Goal: Task Accomplishment & Management: Complete application form

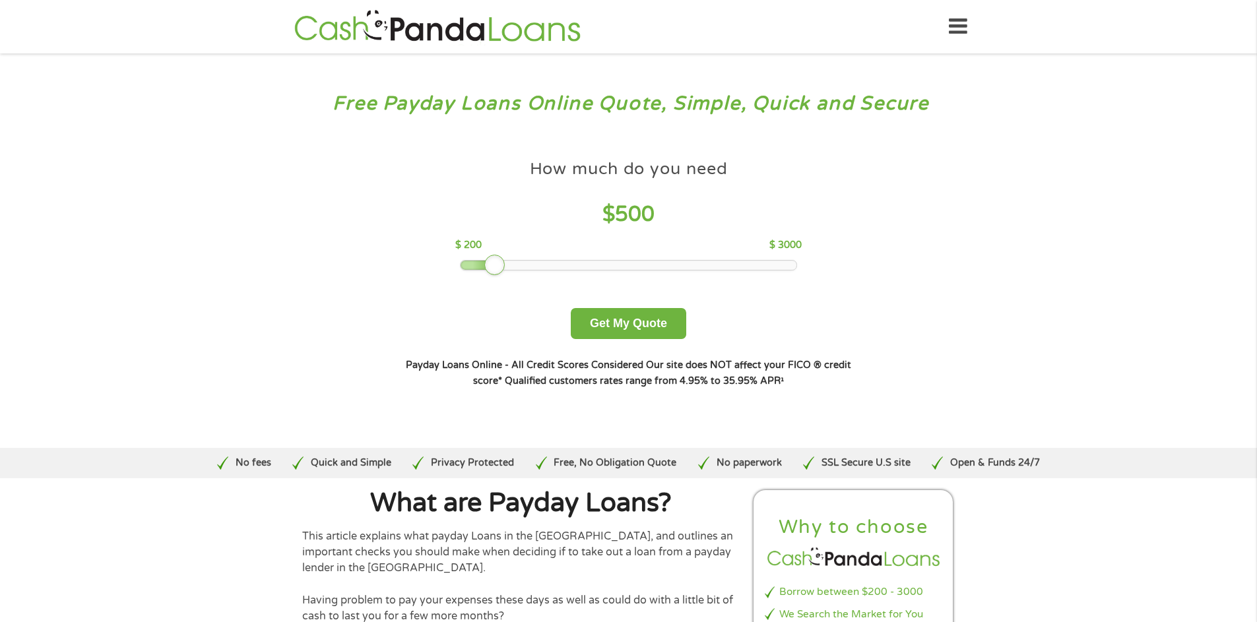
drag, startPoint x: 552, startPoint y: 265, endPoint x: 498, endPoint y: 265, distance: 54.8
click at [498, 265] on div at bounding box center [494, 265] width 21 height 21
click at [615, 321] on button "Get My Quote" at bounding box center [628, 323] width 115 height 31
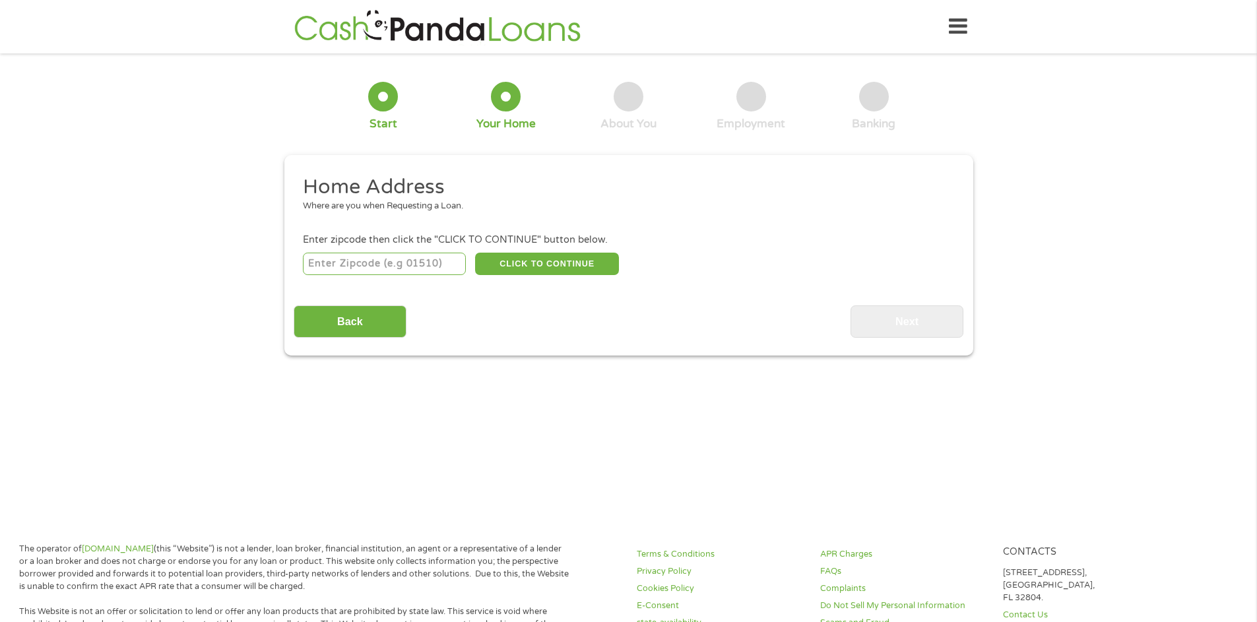
click at [448, 267] on input "number" at bounding box center [384, 264] width 163 height 22
type input "32071"
select select "[US_STATE]"
click at [537, 263] on button "CLICK TO CONTINUE" at bounding box center [547, 264] width 144 height 22
type input "32071"
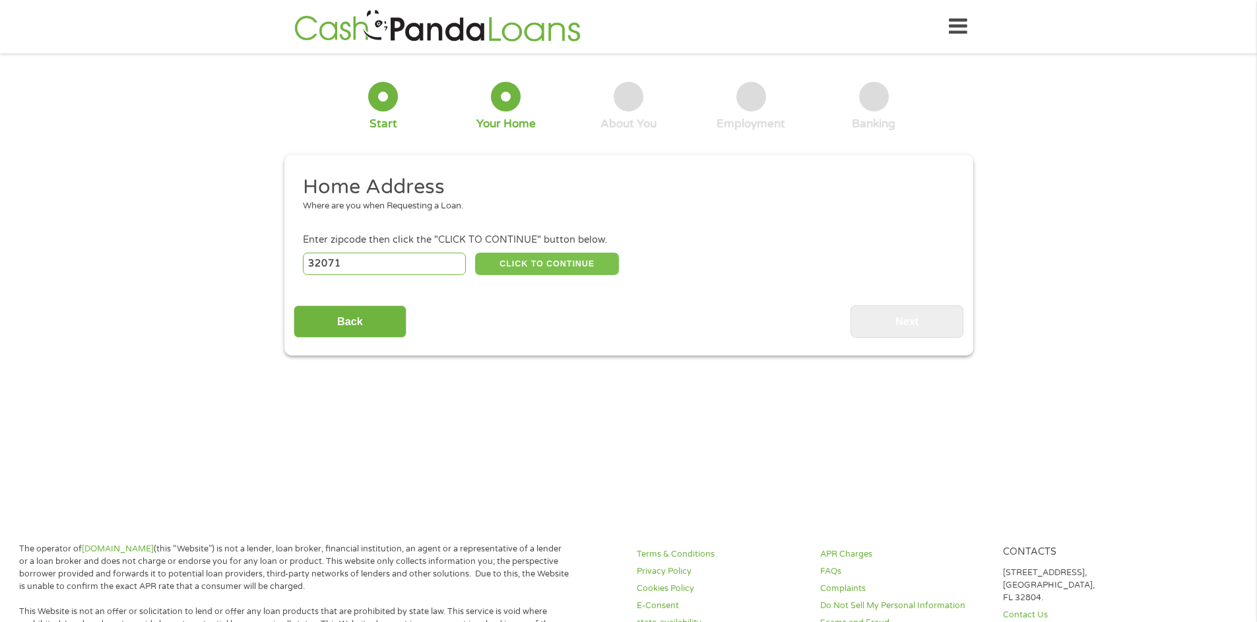
type input "[PERSON_NAME]"
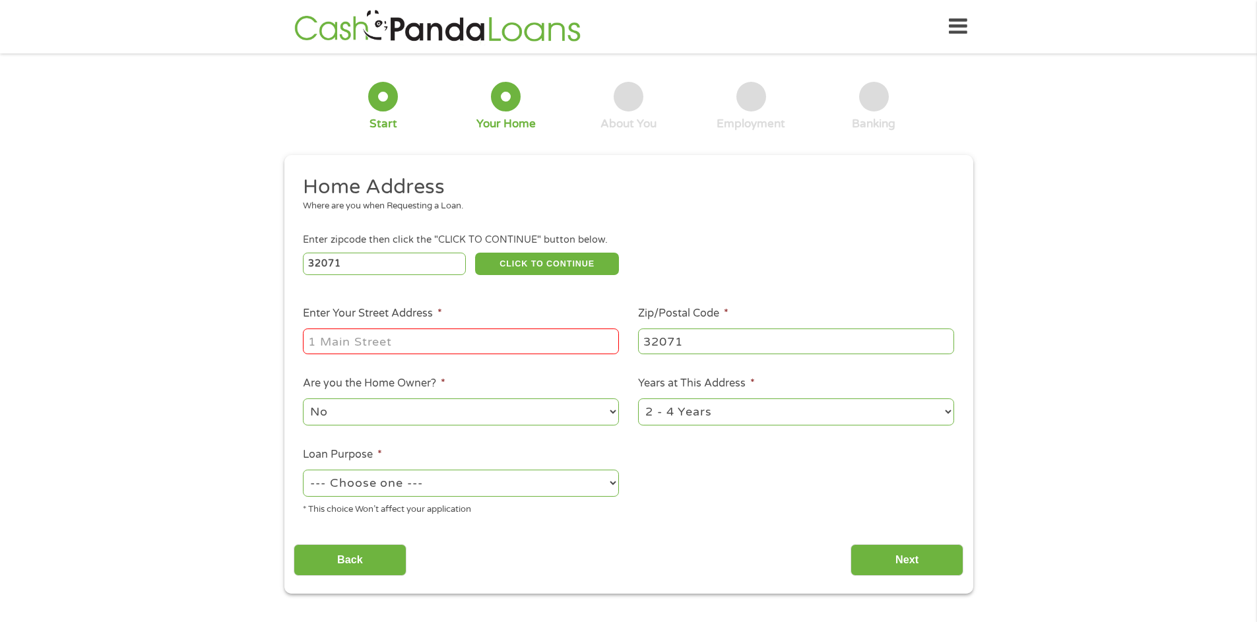
click at [433, 342] on input "Enter Your Street Address *" at bounding box center [461, 341] width 316 height 25
type input "[STREET_ADDRESS]"
click at [950, 415] on select "1 Year or less 1 - 2 Years 2 - 4 Years Over 4 Years" at bounding box center [796, 412] width 316 height 27
select select "60months"
click at [638, 400] on select "1 Year or less 1 - 2 Years 2 - 4 Years Over 4 Years" at bounding box center [796, 412] width 316 height 27
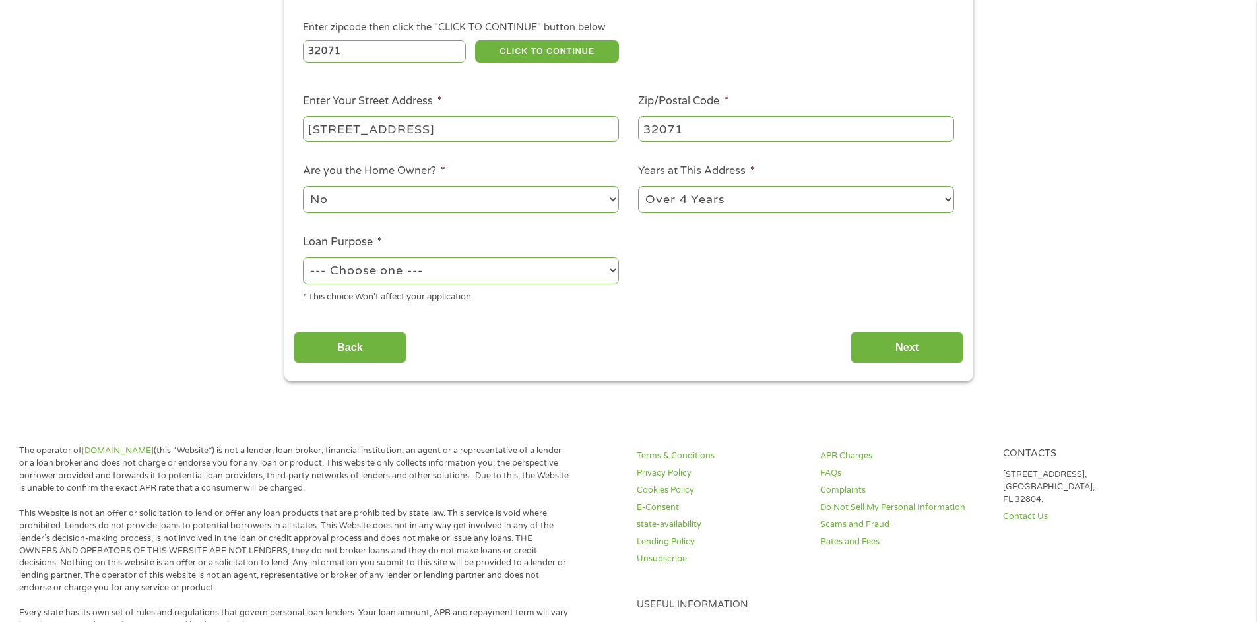
scroll to position [224, 0]
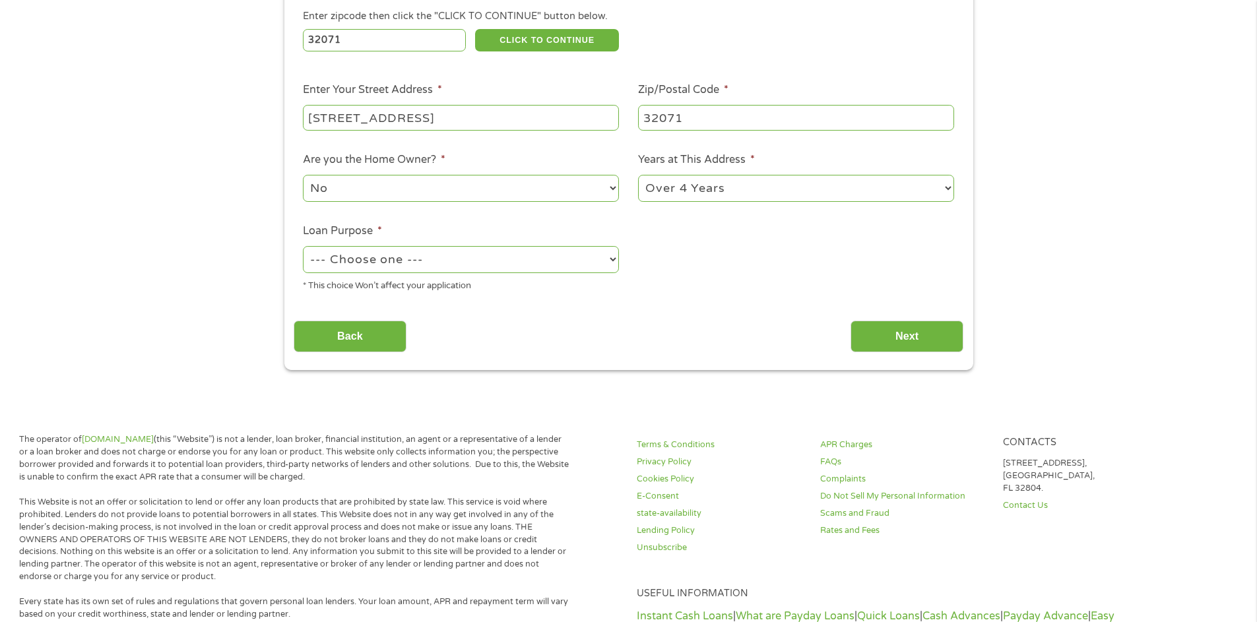
click at [615, 260] on select "--- Choose one --- Pay Bills Debt Consolidation Home Improvement Major Purchase…" at bounding box center [461, 259] width 316 height 27
select select "debtconsolidation"
click at [303, 247] on select "--- Choose one --- Pay Bills Debt Consolidation Home Improvement Major Purchase…" at bounding box center [461, 259] width 316 height 27
click at [899, 337] on input "Next" at bounding box center [907, 337] width 113 height 32
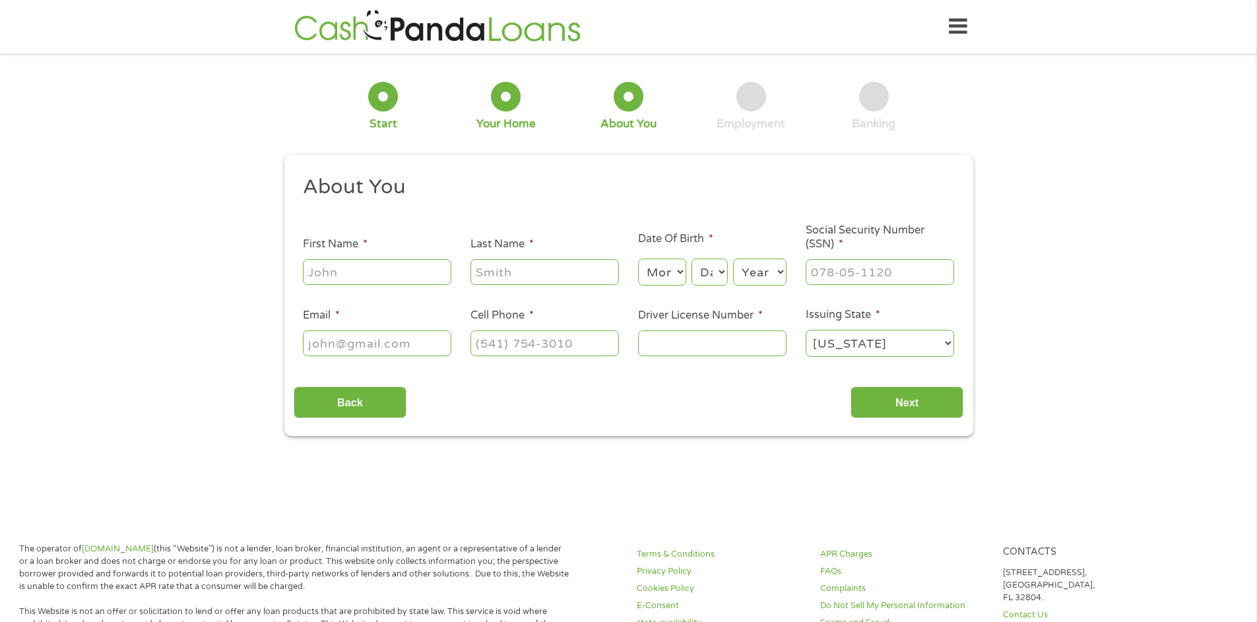
scroll to position [5, 5]
click at [412, 279] on input "First Name *" at bounding box center [377, 271] width 148 height 25
type input "[PERSON_NAME]"
click at [679, 275] on select "Month 1 2 3 4 5 6 7 8 9 10 11 12" at bounding box center [662, 272] width 48 height 27
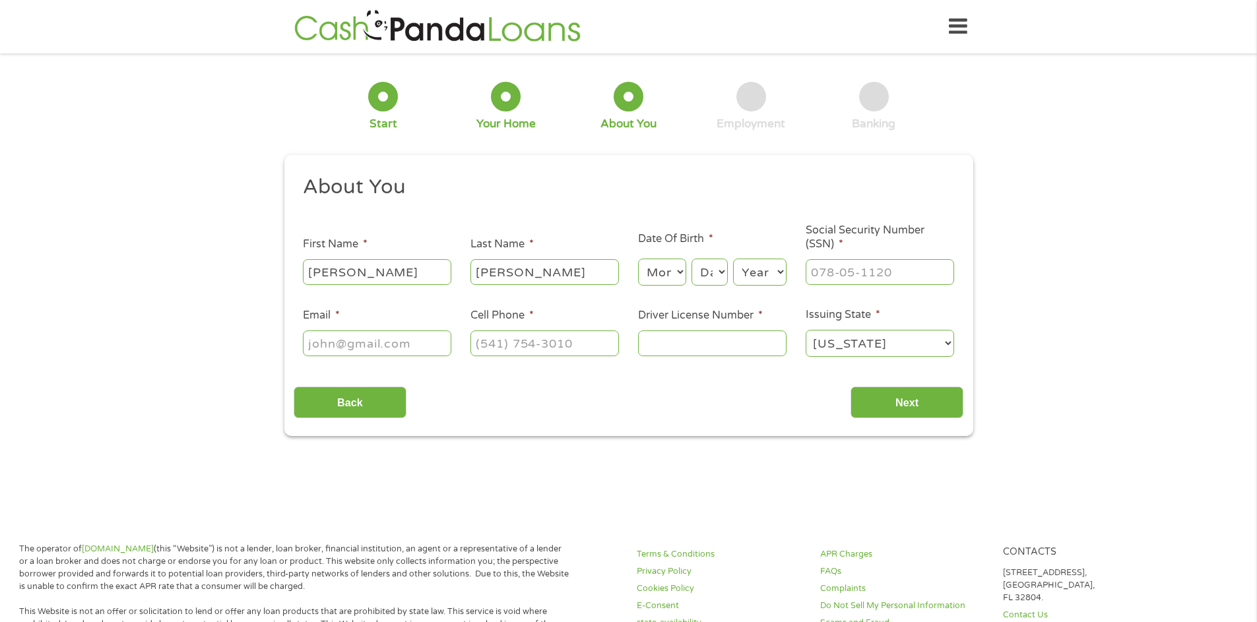
select select "8"
click at [638, 259] on select "Month 1 2 3 4 5 6 7 8 9 10 11 12" at bounding box center [662, 272] width 48 height 27
click at [720, 268] on select "Day 1 2 3 4 5 6 7 8 9 10 11 12 13 14 15 16 17 18 19 20 21 22 23 24 25 26 27 28 …" at bounding box center [710, 272] width 36 height 27
select select "16"
click at [692, 259] on select "Day 1 2 3 4 5 6 7 8 9 10 11 12 13 14 15 16 17 18 19 20 21 22 23 24 25 26 27 28 …" at bounding box center [710, 272] width 36 height 27
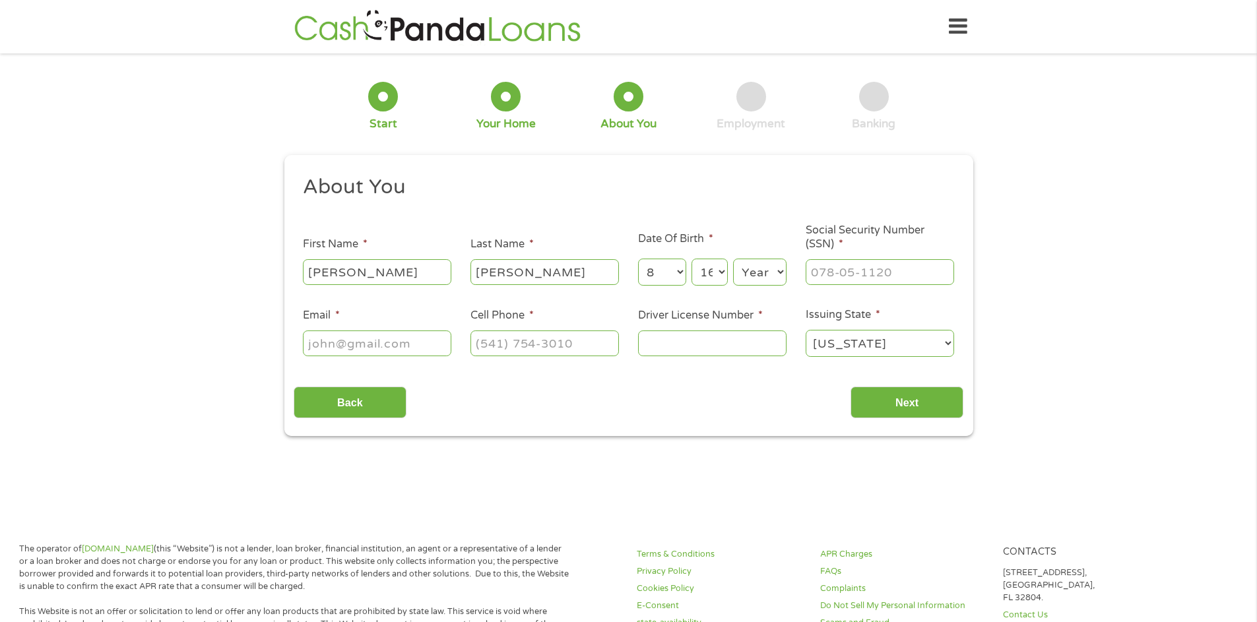
click at [785, 273] on select "Year [DATE] 2006 2005 2004 2003 2002 2001 2000 1999 1998 1997 1996 1995 1994 19…" at bounding box center [759, 272] width 53 height 27
select select "1954"
click at [733, 259] on select "Year [DATE] 2006 2005 2004 2003 2002 2001 2000 1999 1998 1997 1996 1995 1994 19…" at bounding box center [759, 272] width 53 height 27
click at [905, 275] on input "___-__-____" at bounding box center [880, 271] width 148 height 25
type input "580-14-5621"
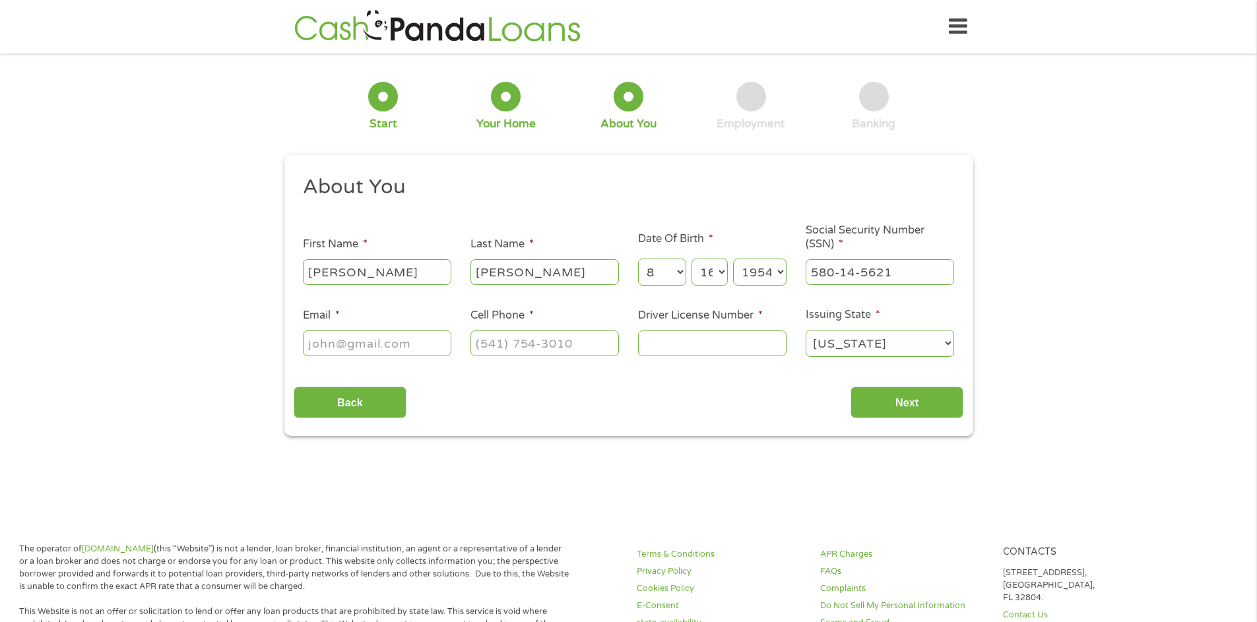
click at [410, 346] on input "Email *" at bounding box center [377, 343] width 148 height 25
type input "[EMAIL_ADDRESS][DOMAIN_NAME]"
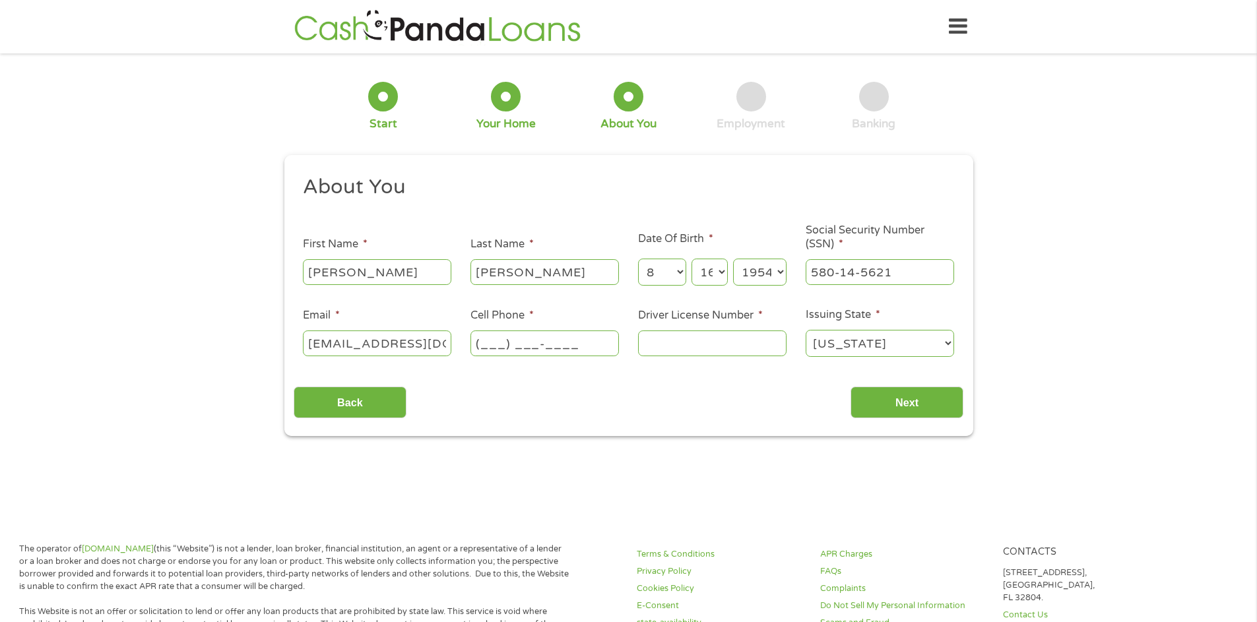
click at [552, 337] on input "(___) ___-____" at bounding box center [545, 343] width 148 height 25
type input "[PHONE_NUMBER]"
click at [718, 352] on input "Driver License Number *" at bounding box center [712, 343] width 148 height 25
click at [750, 344] on input "P241542961" at bounding box center [712, 343] width 148 height 25
type input "P"
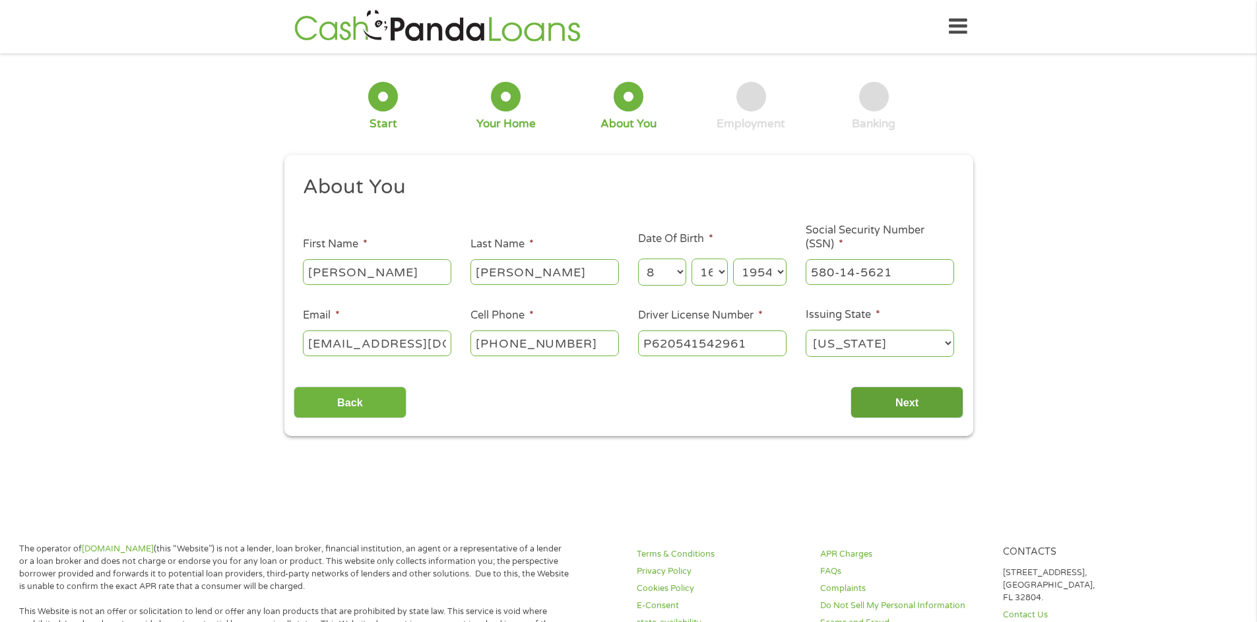
type input "P620541542961"
click at [902, 403] on input "Next" at bounding box center [907, 403] width 113 height 32
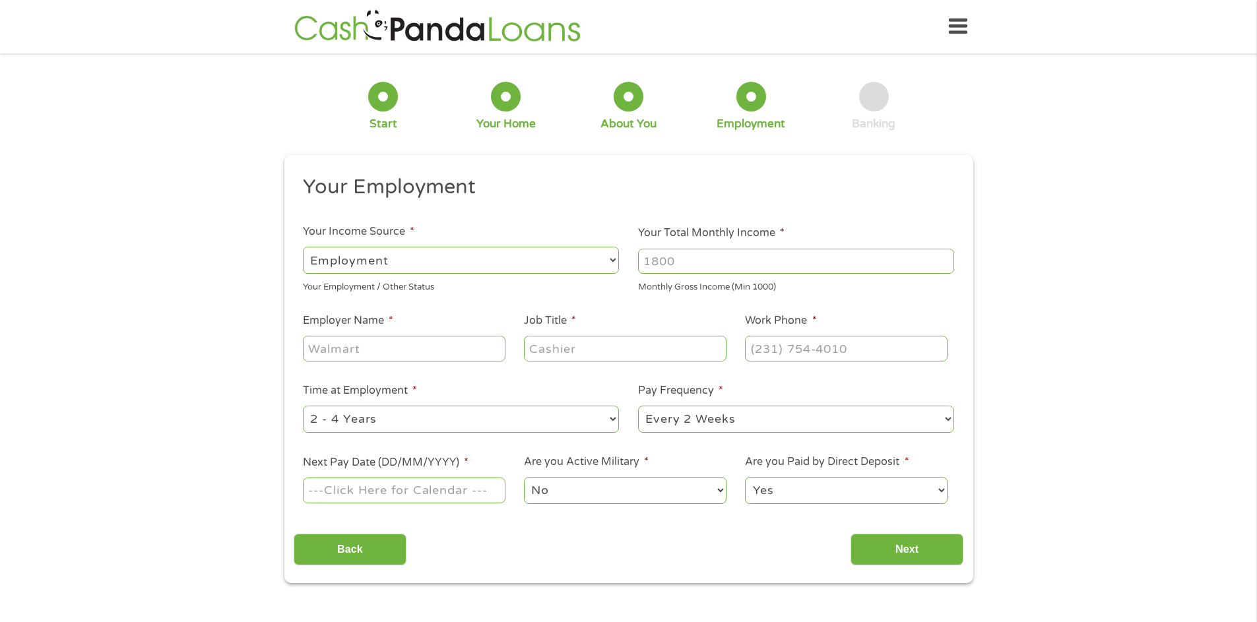
scroll to position [5, 5]
click at [613, 259] on select "--- Choose one --- Employment [DEMOGRAPHIC_DATA] Benefits" at bounding box center [461, 260] width 316 height 27
select select "benefits"
click at [303, 247] on select "--- Choose one --- Employment [DEMOGRAPHIC_DATA] Benefits" at bounding box center [461, 260] width 316 height 27
type input "Other"
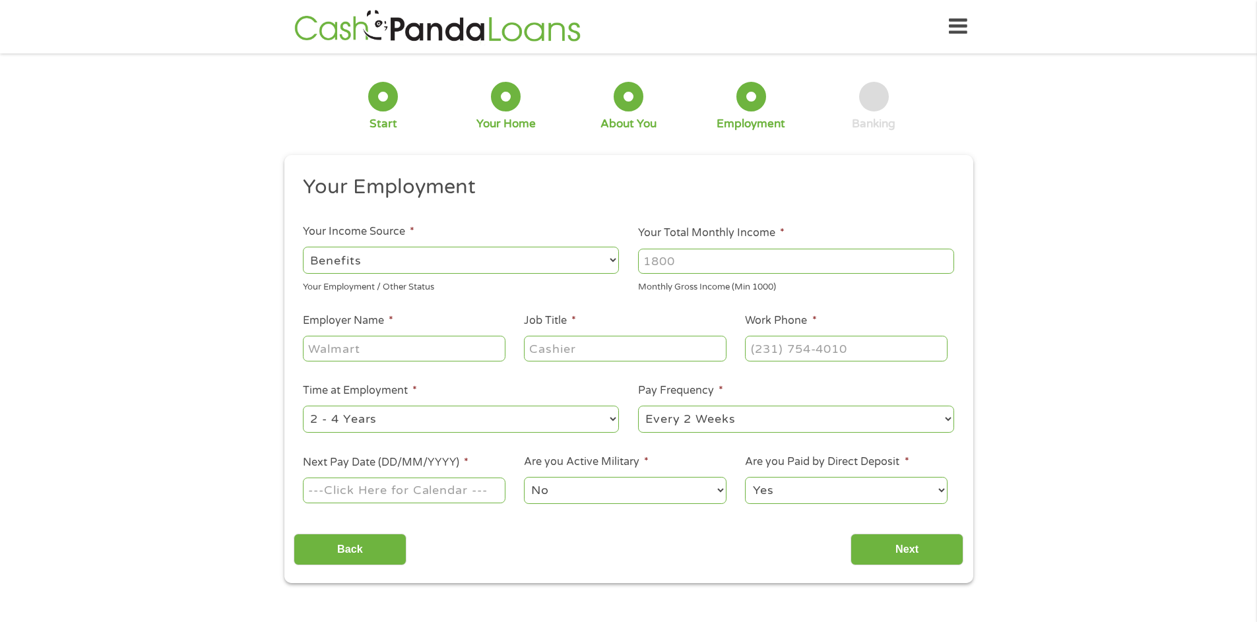
type input "[PHONE_NUMBER]"
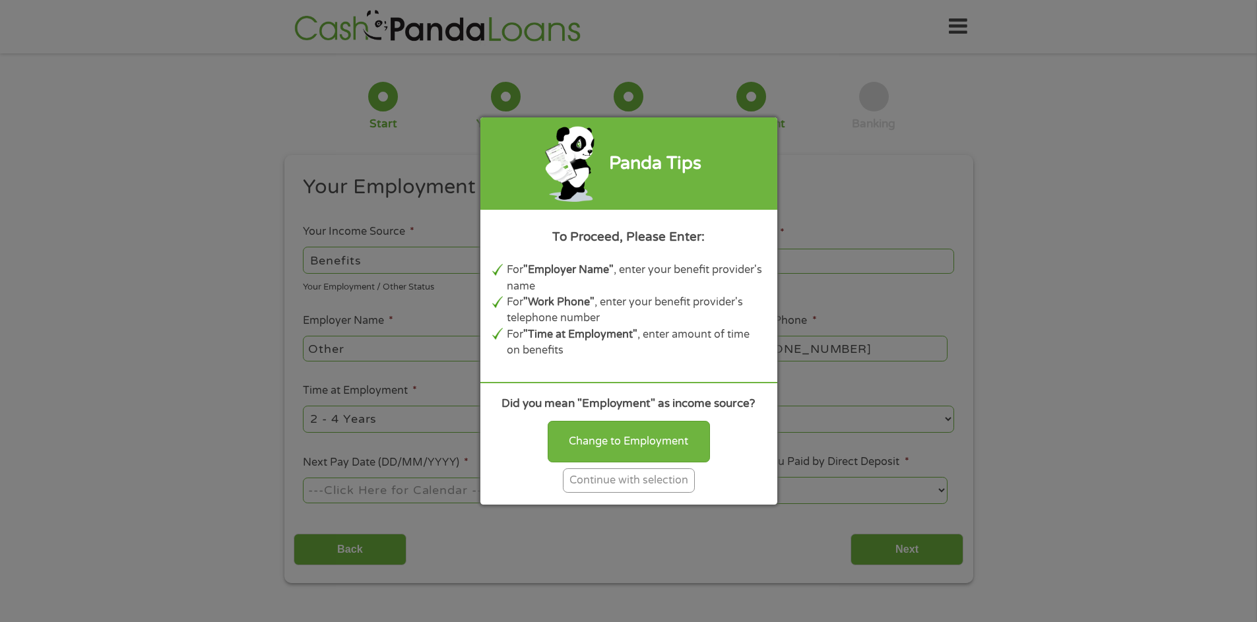
click at [1030, 330] on div "Panda Tips To Proceed, Please Enter: For "Employer Name" , enter your benefit p…" at bounding box center [628, 311] width 1257 height 622
click at [521, 162] on div "Panda Tips" at bounding box center [628, 163] width 297 height 92
click at [353, 548] on div "Panda Tips To Proceed, Please Enter: For "Employer Name" , enter your benefit p…" at bounding box center [628, 311] width 1257 height 622
click at [542, 465] on div "Change to Employment Continue with selection" at bounding box center [628, 453] width 273 height 77
click at [601, 488] on div "Continue with selection" at bounding box center [629, 481] width 132 height 24
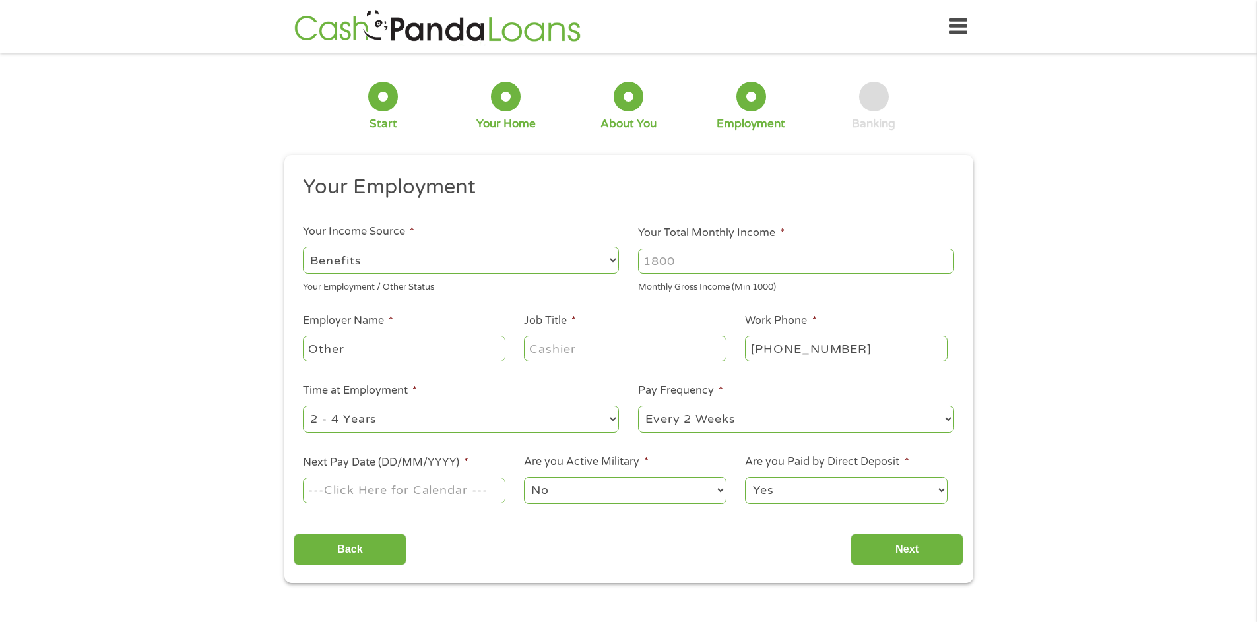
click at [612, 260] on select "--- Choose one --- Employment [DEMOGRAPHIC_DATA] Benefits" at bounding box center [461, 260] width 316 height 27
click at [703, 261] on input "Your Total Monthly Income *" at bounding box center [796, 261] width 316 height 25
click at [946, 267] on input "1652" at bounding box center [796, 261] width 316 height 25
type input "1653"
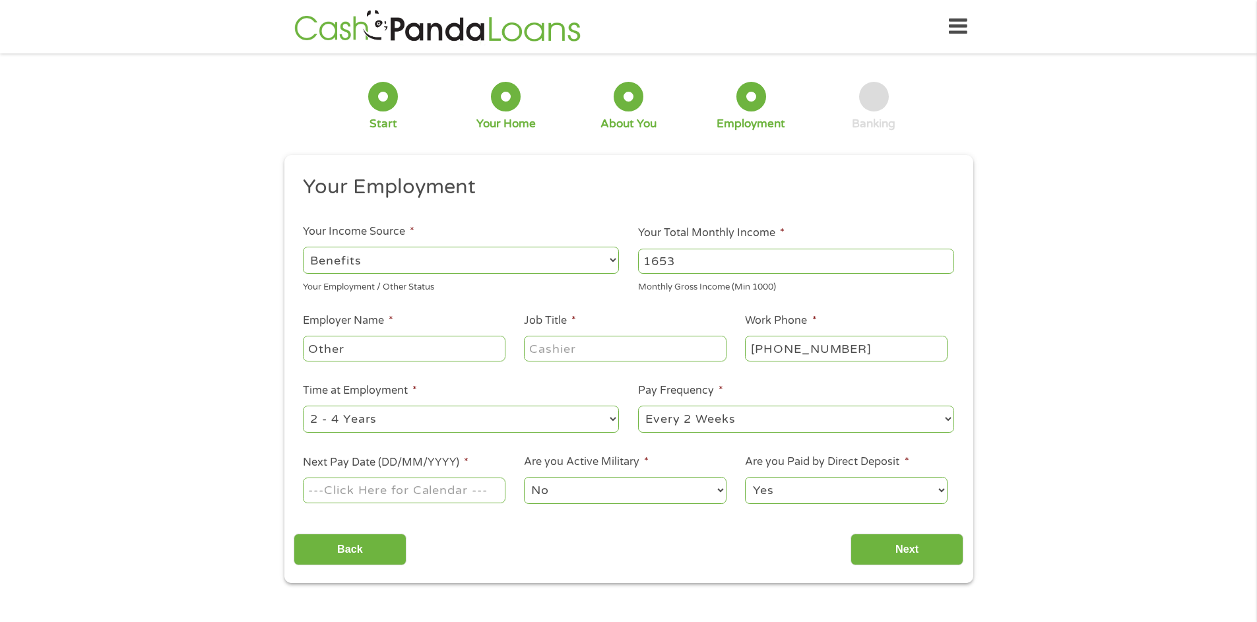
click at [946, 259] on input "1653" at bounding box center [796, 261] width 316 height 25
click at [385, 350] on input "Other" at bounding box center [404, 348] width 202 height 25
type input "O"
type input "SSI"
click at [597, 350] on input "Job Title *" at bounding box center [625, 348] width 202 height 25
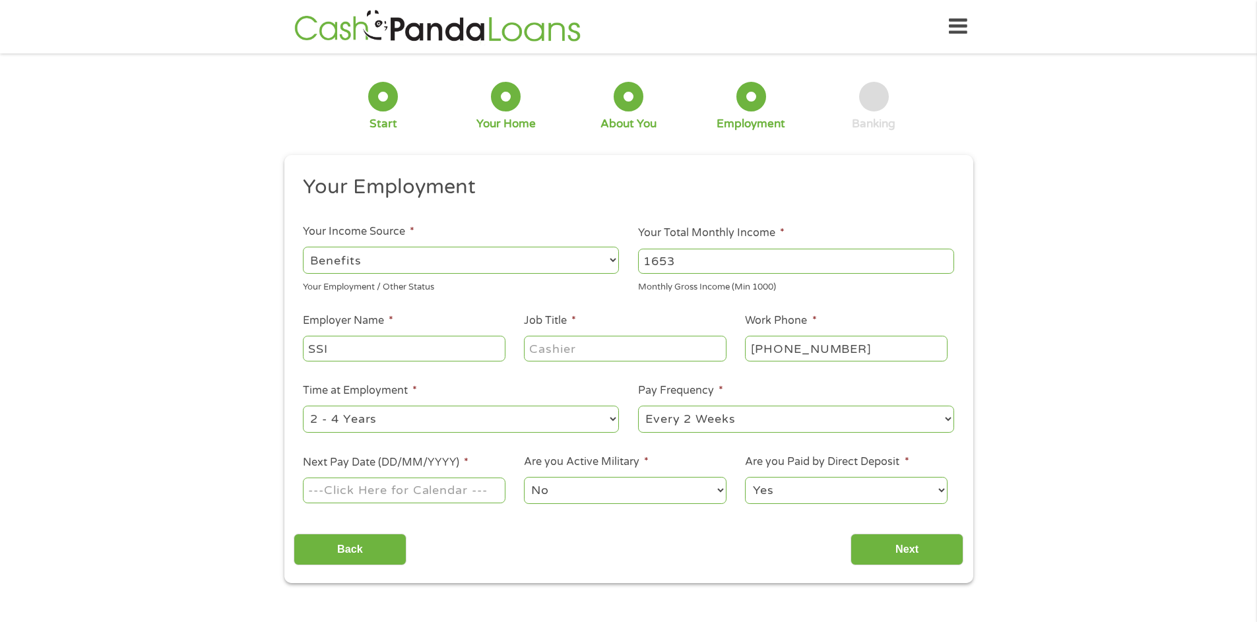
type input "r"
type input "Retired"
click at [949, 419] on select "--- Choose one --- Every 2 Weeks Every Week Monthly Semi-Monthly" at bounding box center [796, 419] width 316 height 27
select select "monthly"
click at [638, 406] on select "--- Choose one --- Every 2 Weeks Every Week Monthly Semi-Monthly" at bounding box center [796, 419] width 316 height 27
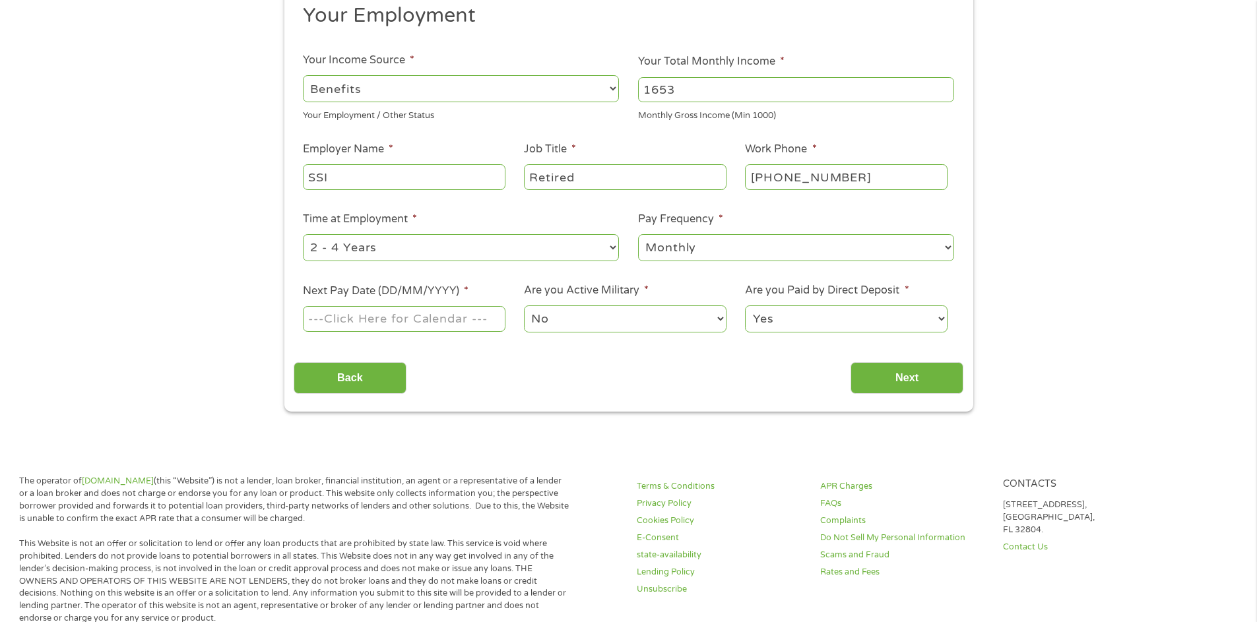
scroll to position [182, 0]
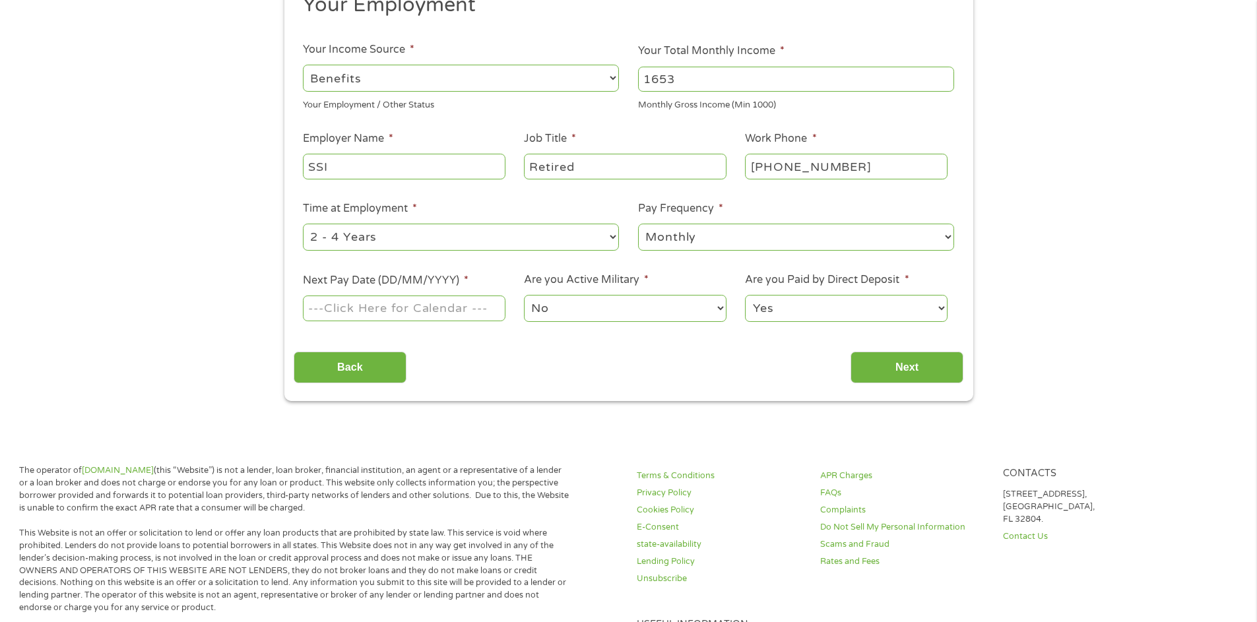
click at [488, 315] on input "Next Pay Date (DD/MM/YYYY) *" at bounding box center [404, 308] width 202 height 25
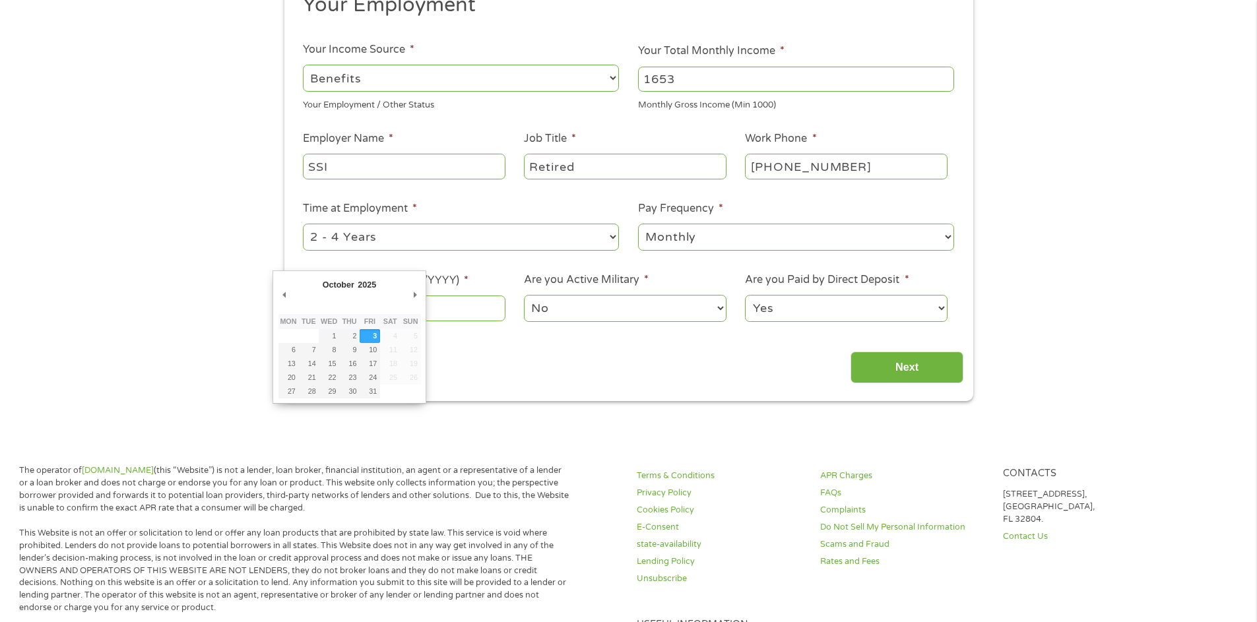
click at [407, 313] on body "Home Get Loan Offer How it works FAQs Blog Cash Loans Quick Loans Online Loans …" at bounding box center [628, 537] width 1257 height 1439
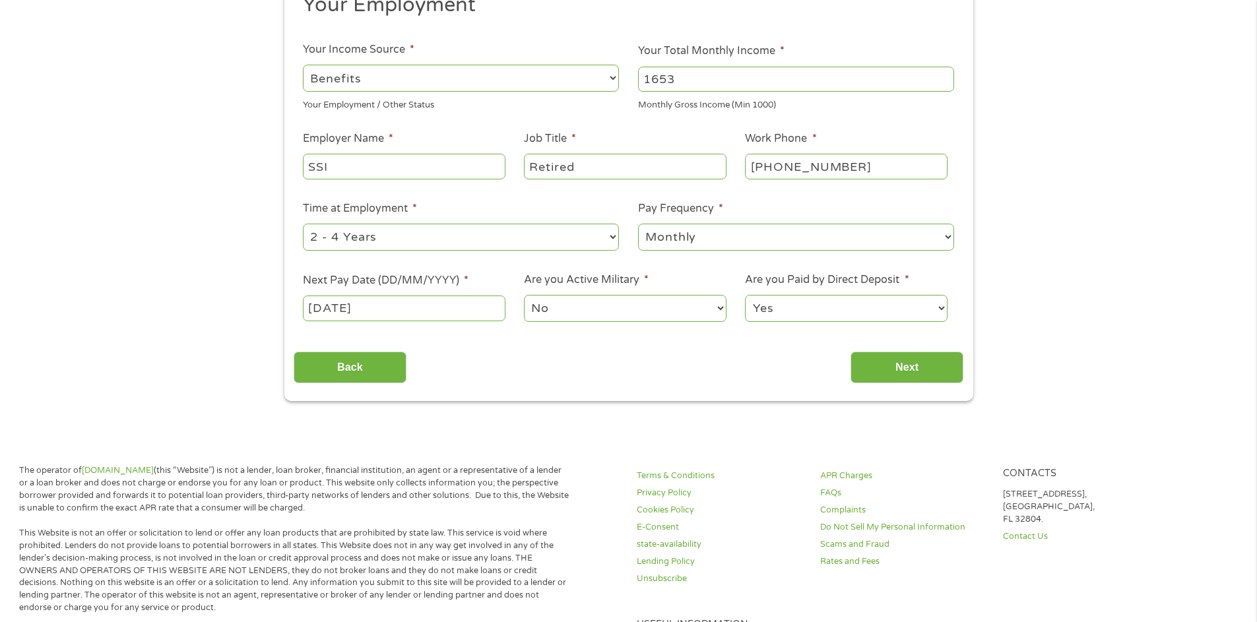
click at [407, 313] on input "[DATE]" at bounding box center [404, 308] width 202 height 25
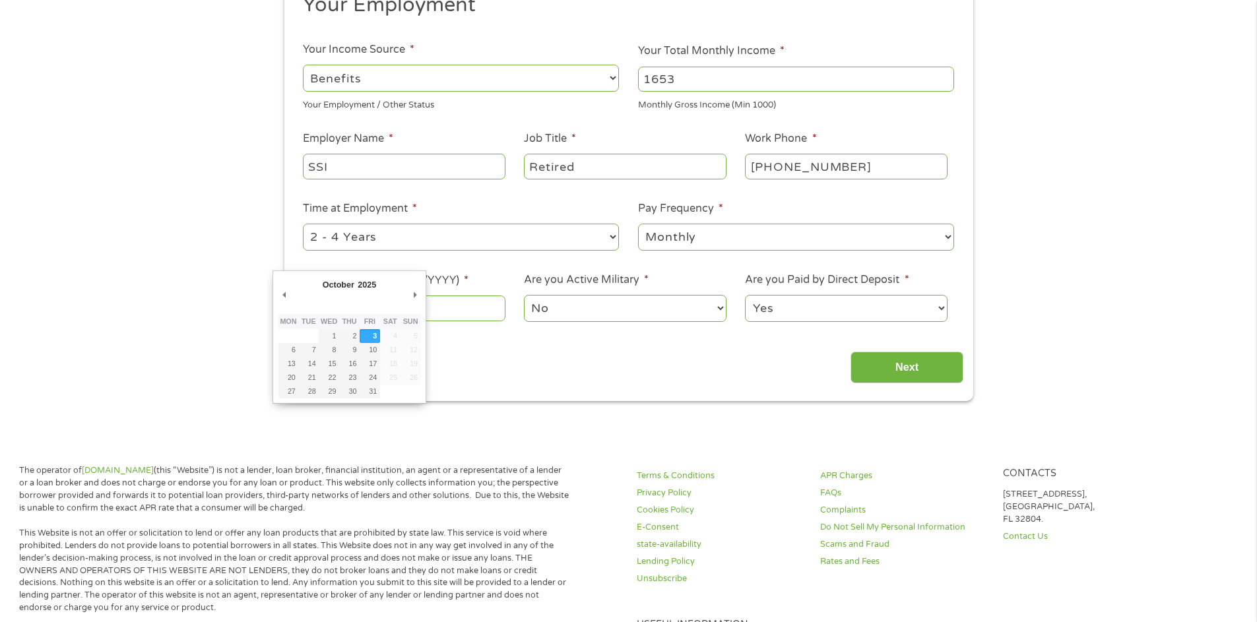
click at [356, 287] on select "January February March April May June July August September October November De…" at bounding box center [364, 286] width 86 height 15
click at [321, 279] on select "January February March April May June July August September October November De…" at bounding box center [364, 286] width 86 height 15
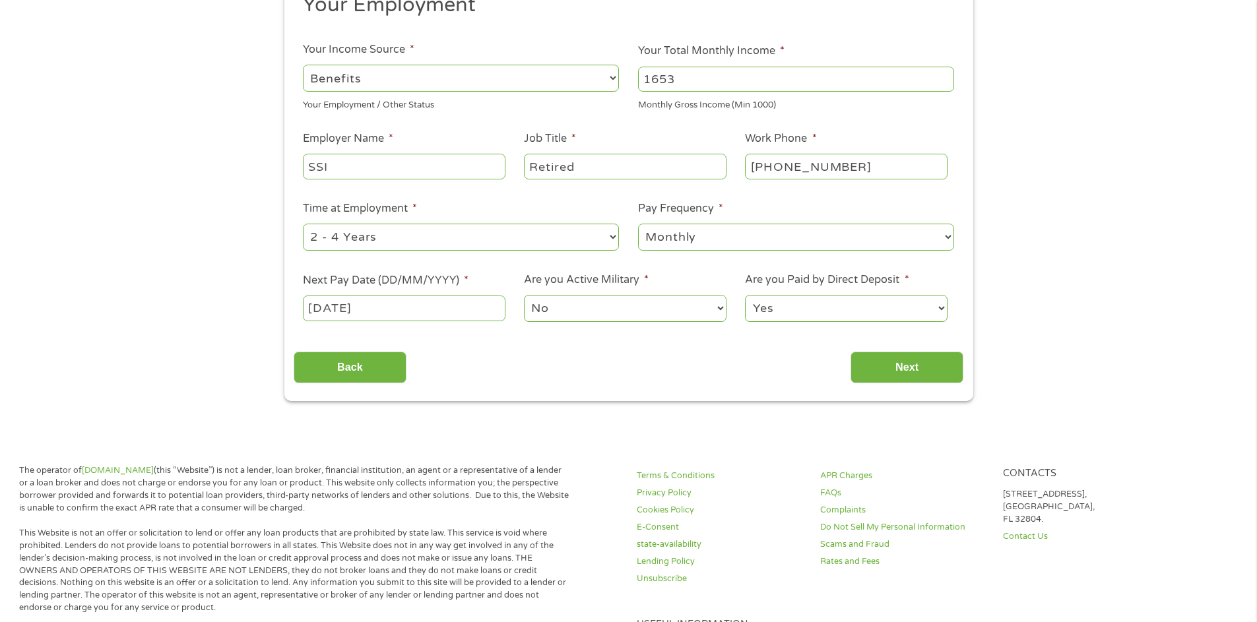
click at [409, 309] on body "Home Get Loan Offer How it works FAQs Blog Cash Loans Quick Loans Online Loans …" at bounding box center [628, 537] width 1257 height 1439
click at [409, 309] on input "[DATE]" at bounding box center [404, 308] width 202 height 25
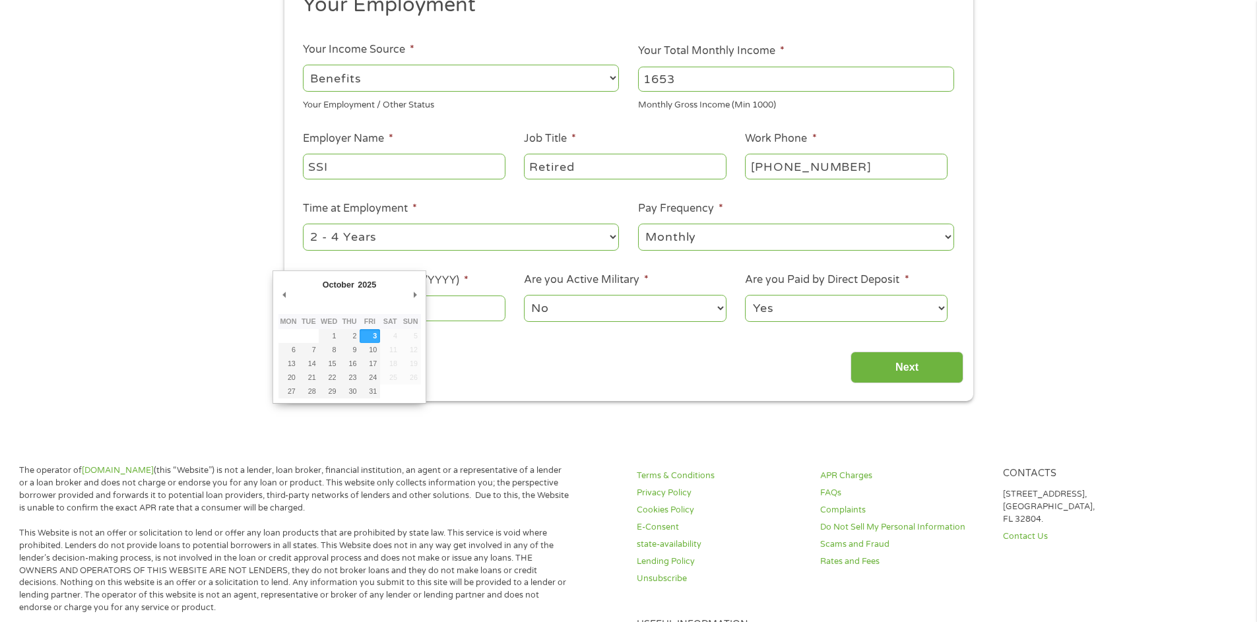
click at [413, 308] on body "Home Get Loan Offer How it works FAQs Blog Cash Loans Quick Loans Online Loans …" at bounding box center [628, 537] width 1257 height 1439
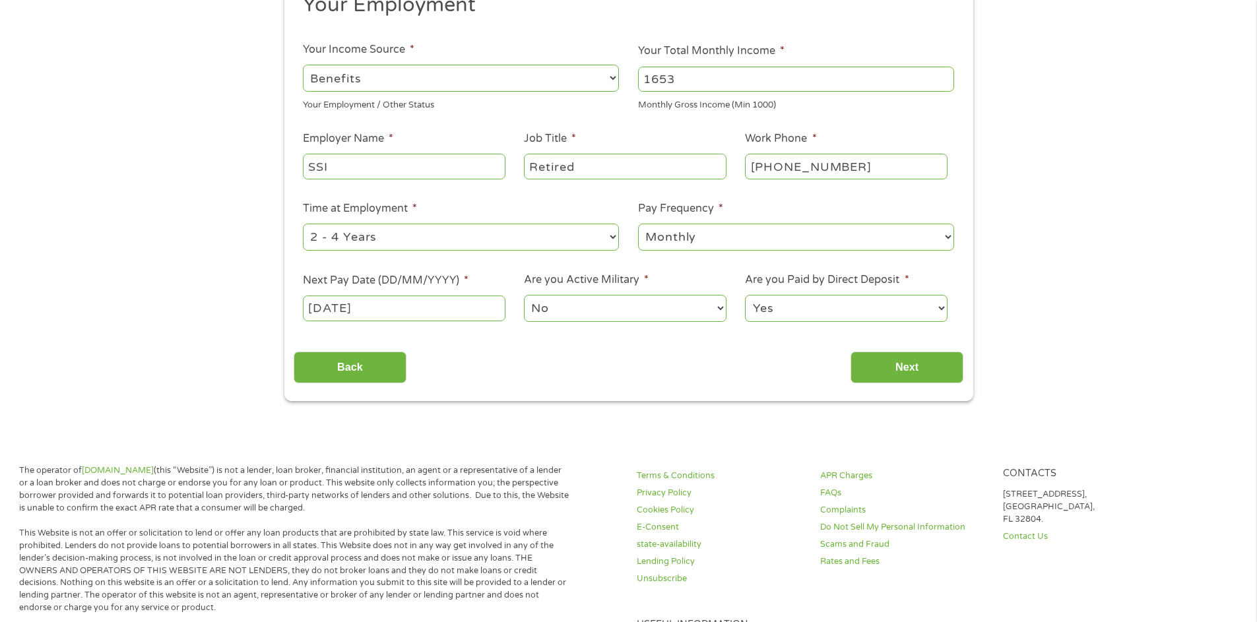
click at [413, 308] on input "[DATE]" at bounding box center [404, 308] width 202 height 25
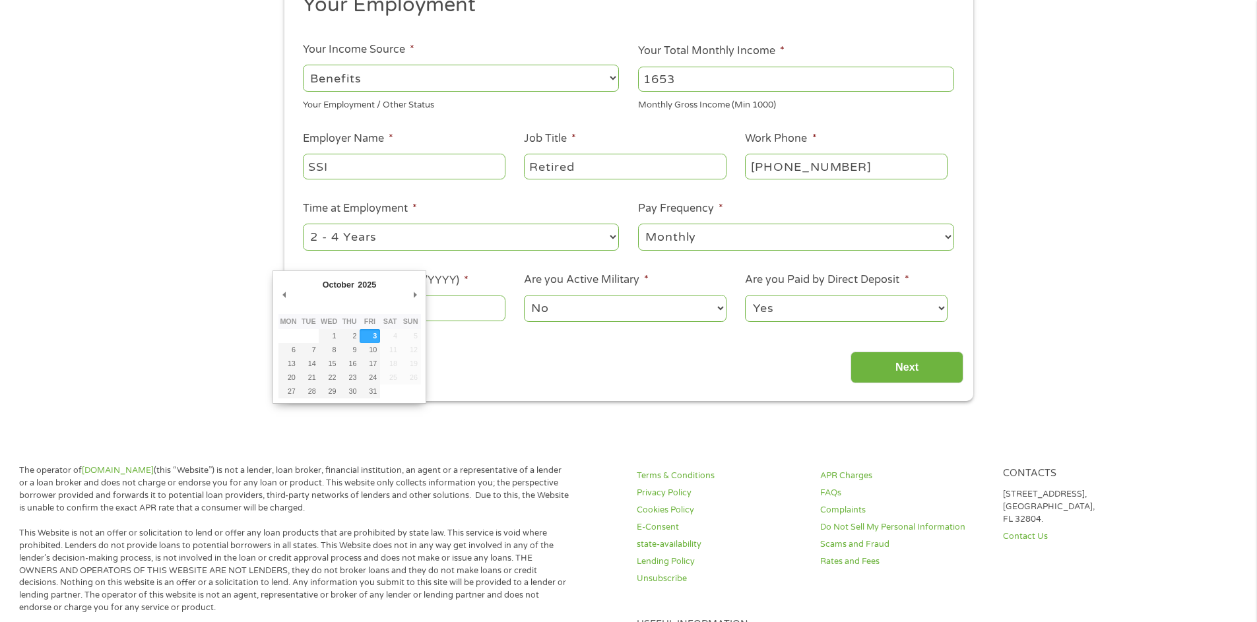
click at [413, 308] on div "October January February March April May June July August September October Nov…" at bounding box center [350, 337] width 143 height 122
click at [432, 308] on input "[DATE]" at bounding box center [404, 308] width 202 height 25
click at [447, 368] on div "Back Next" at bounding box center [629, 363] width 670 height 42
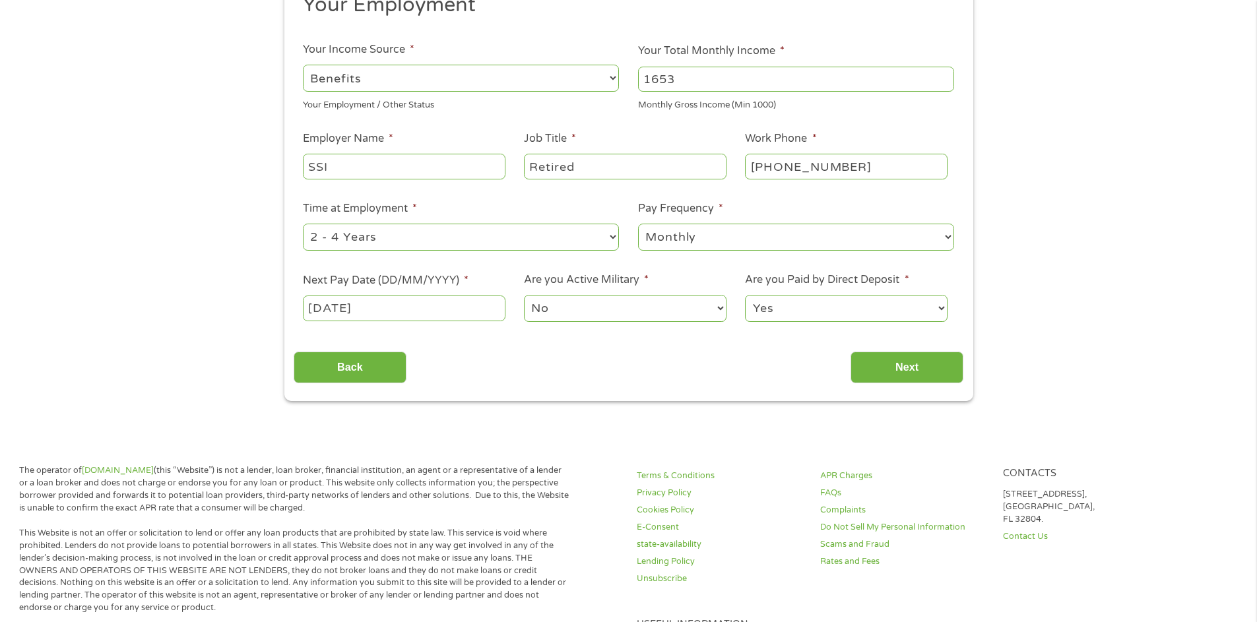
click at [430, 279] on label "Next Pay Date (DD/MM/YYYY) *" at bounding box center [386, 281] width 166 height 14
click at [430, 296] on input "[DATE]" at bounding box center [404, 308] width 202 height 25
click at [406, 279] on label "Next Pay Date (DD/MM/YYYY) *" at bounding box center [386, 281] width 166 height 14
click at [406, 296] on input "[DATE]" at bounding box center [404, 308] width 202 height 25
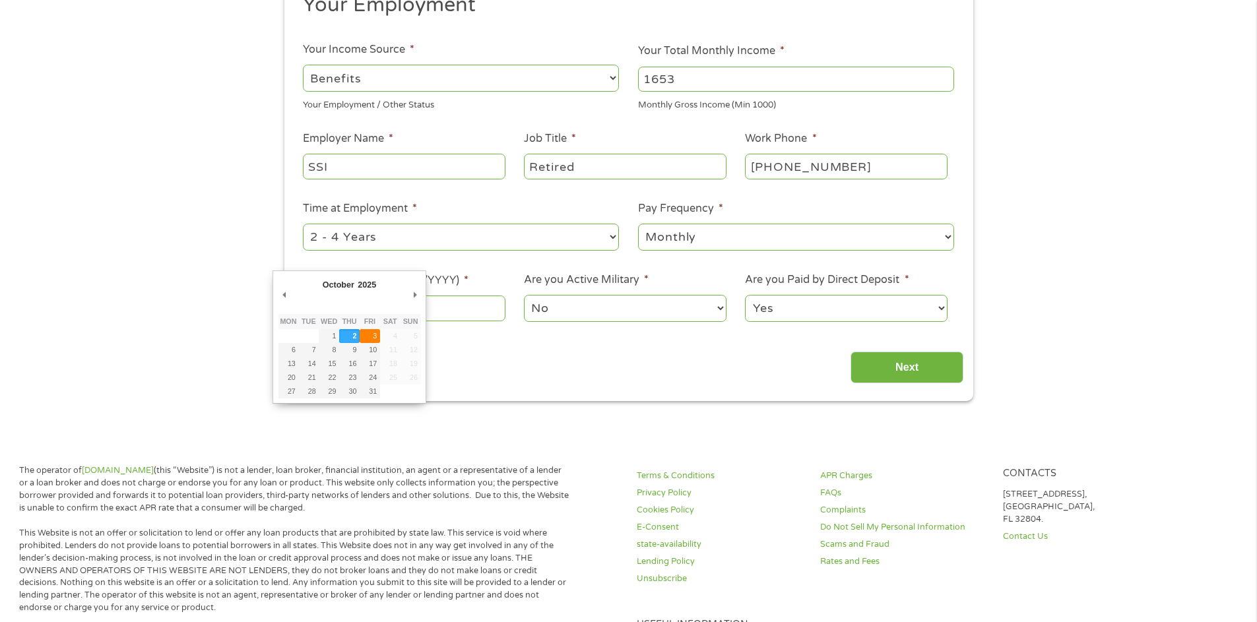
type input "[DATE]"
click at [392, 317] on body "Home Get Loan Offer How it works FAQs Blog Cash Loans Quick Loans Online Loans …" at bounding box center [628, 537] width 1257 height 1439
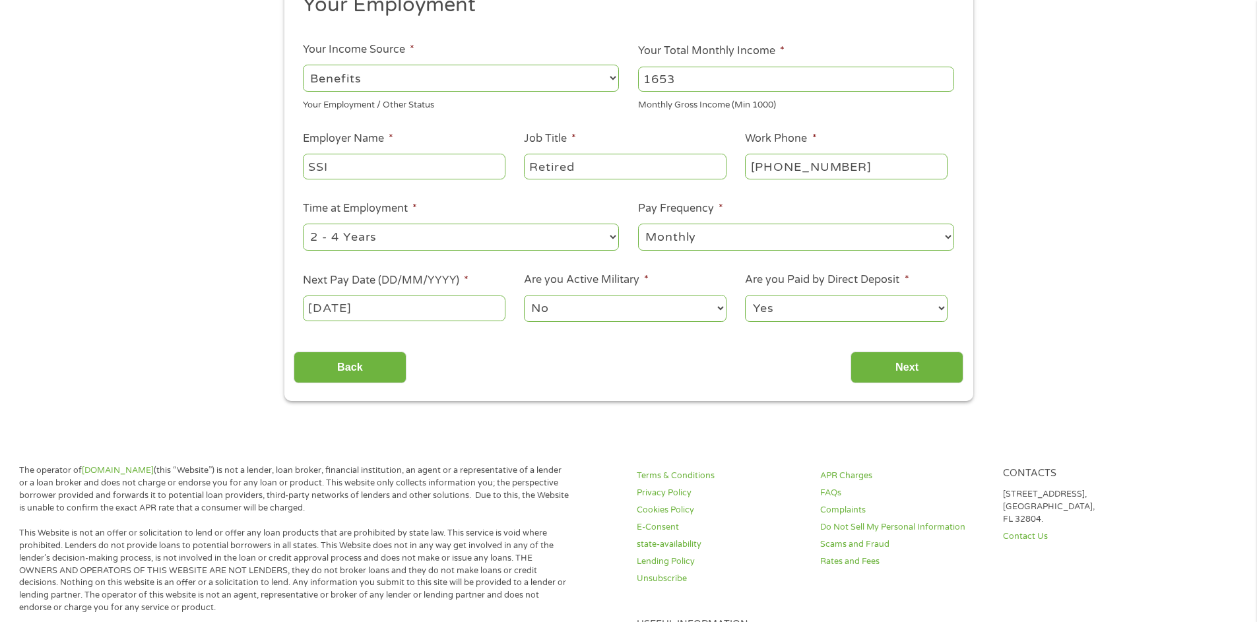
click at [396, 313] on input "[DATE]" at bounding box center [404, 308] width 202 height 25
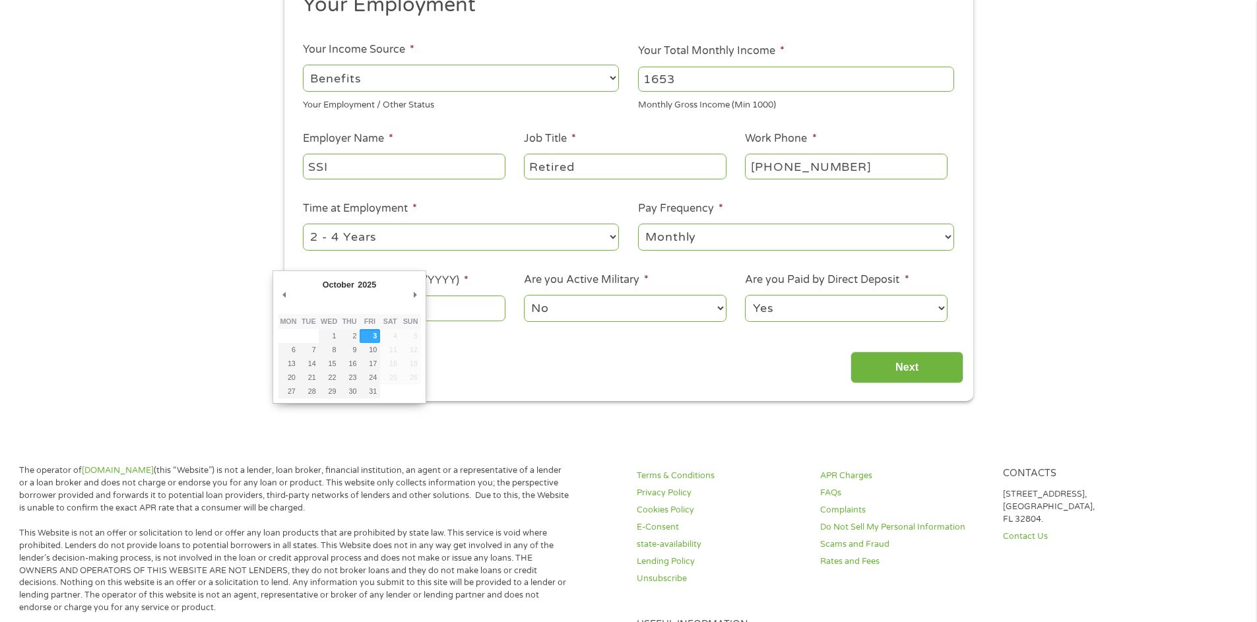
click at [396, 313] on div "October January February March April May June July August September October Nov…" at bounding box center [350, 337] width 143 height 122
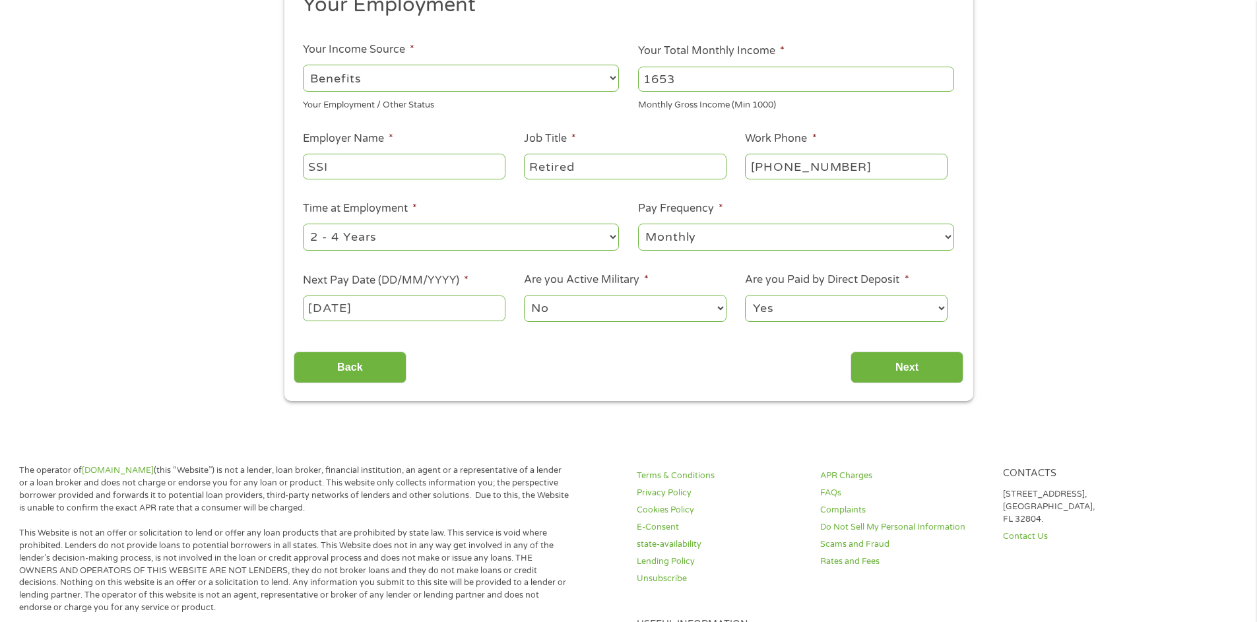
click at [449, 362] on div "Back Next" at bounding box center [629, 363] width 670 height 42
click at [908, 370] on input "Next" at bounding box center [907, 368] width 113 height 32
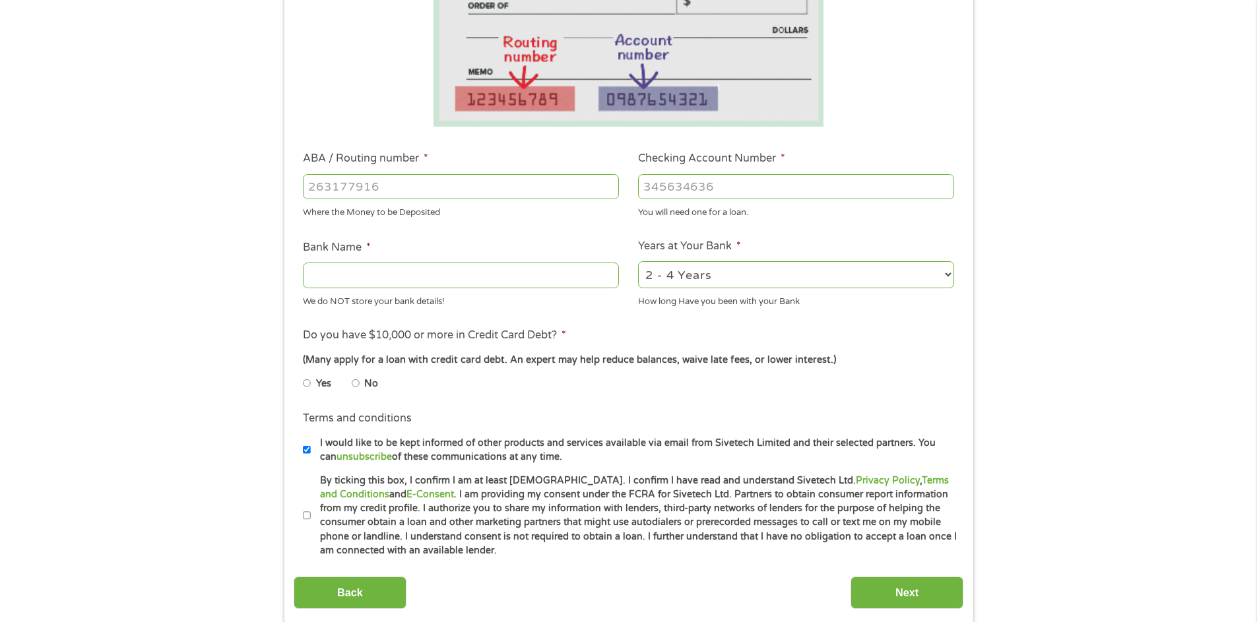
scroll to position [314, 0]
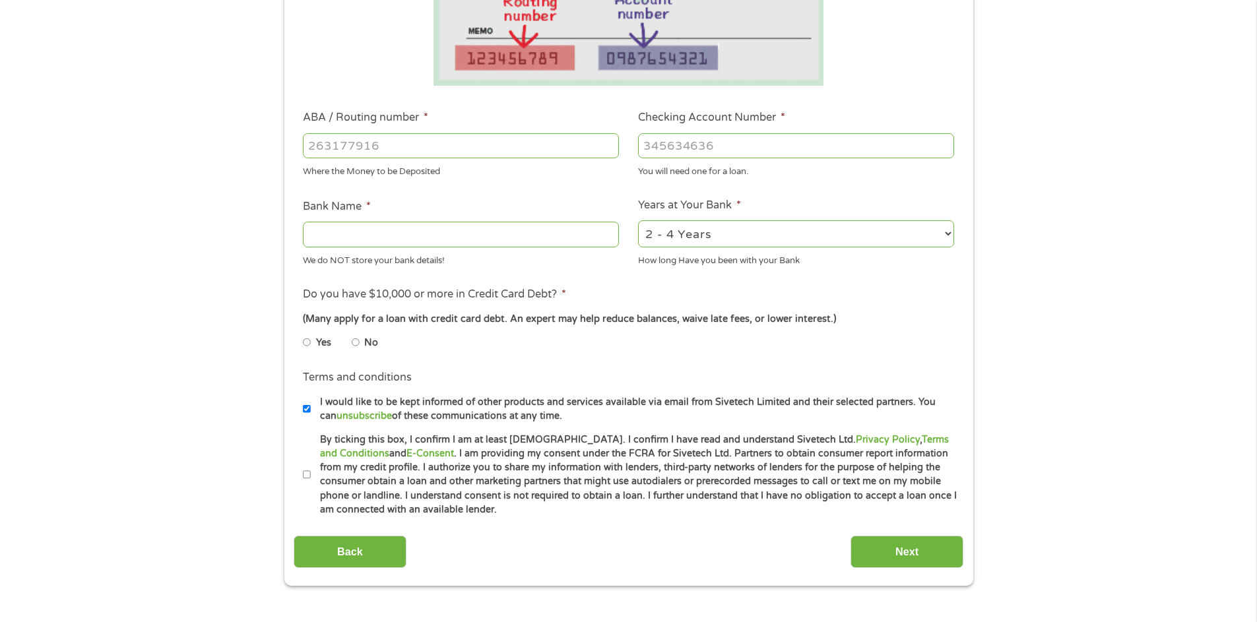
click at [353, 341] on input "No" at bounding box center [356, 342] width 8 height 21
radio input "true"
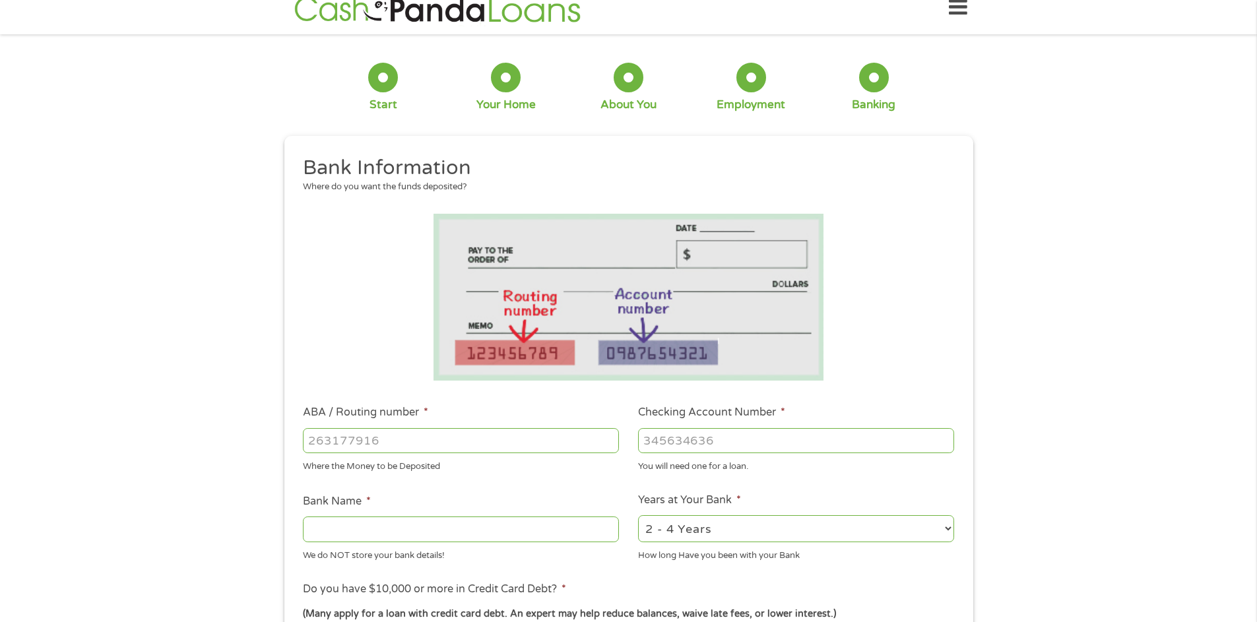
scroll to position [0, 0]
